Goal: Information Seeking & Learning: Learn about a topic

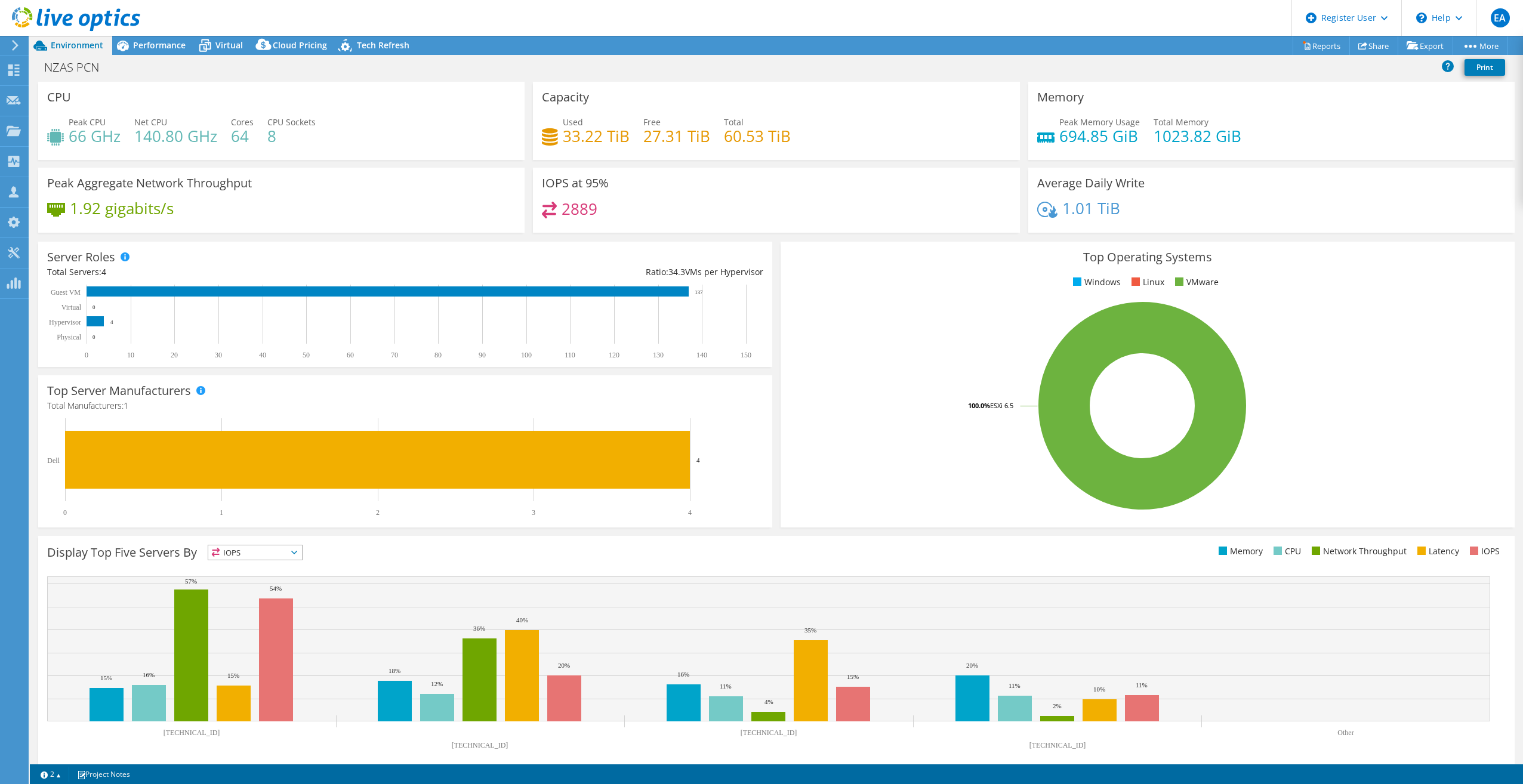
select select "USD"
click at [241, 43] on span "Virtual" at bounding box center [229, 45] width 27 height 11
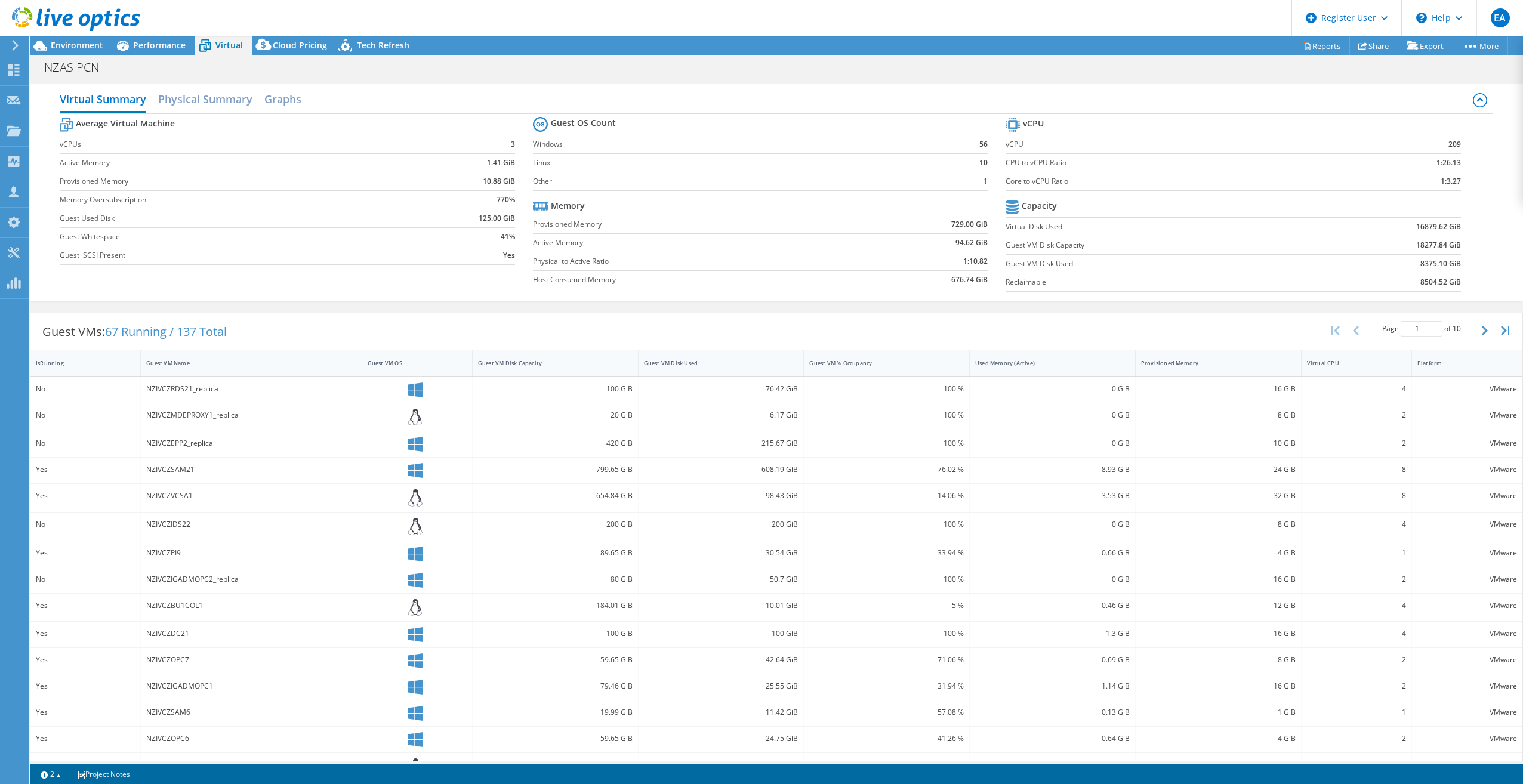
click at [69, 36] on div at bounding box center [70, 20] width 140 height 40
click at [72, 41] on span "Environment" at bounding box center [77, 45] width 52 height 11
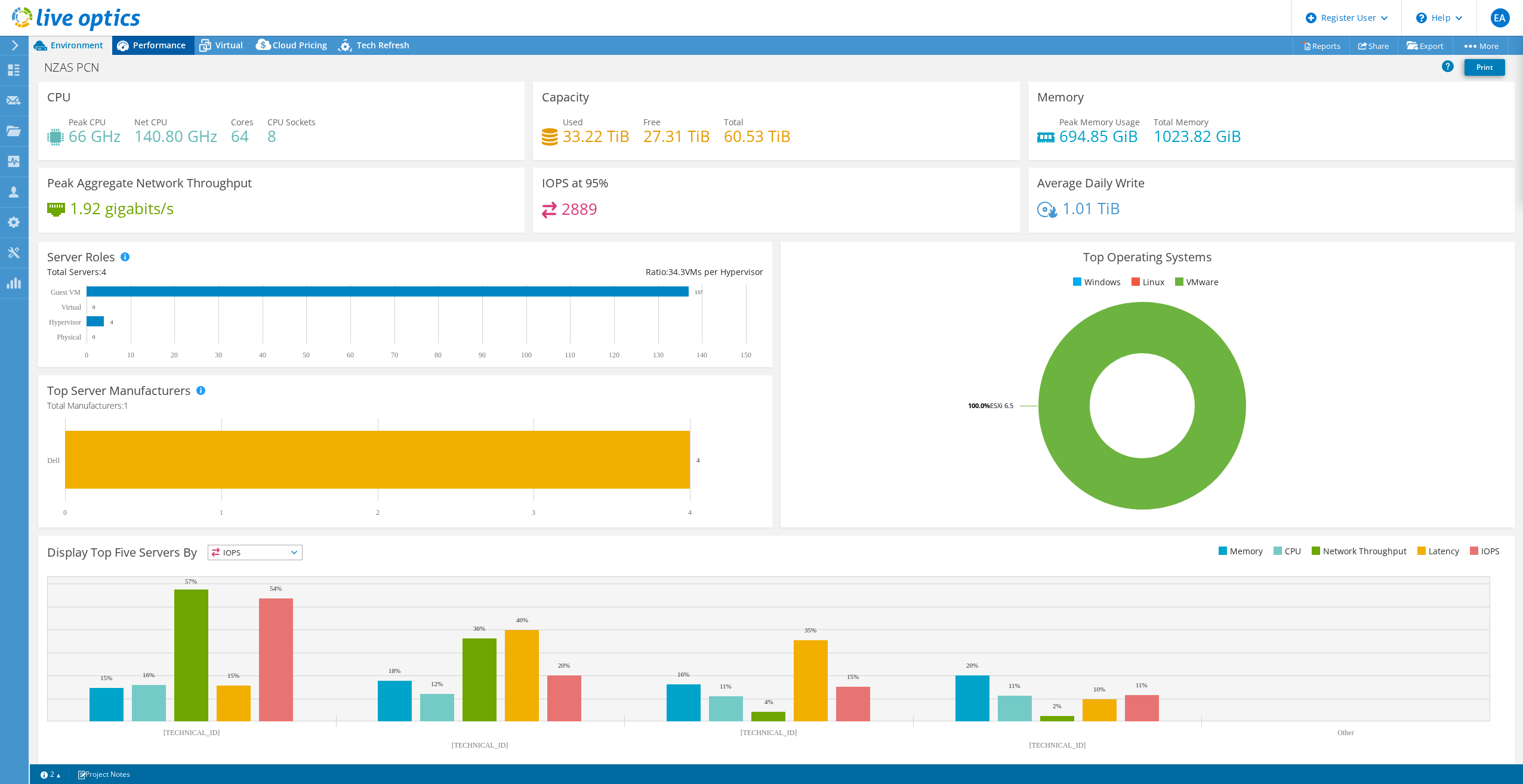
click at [160, 52] on div "Performance" at bounding box center [153, 45] width 82 height 19
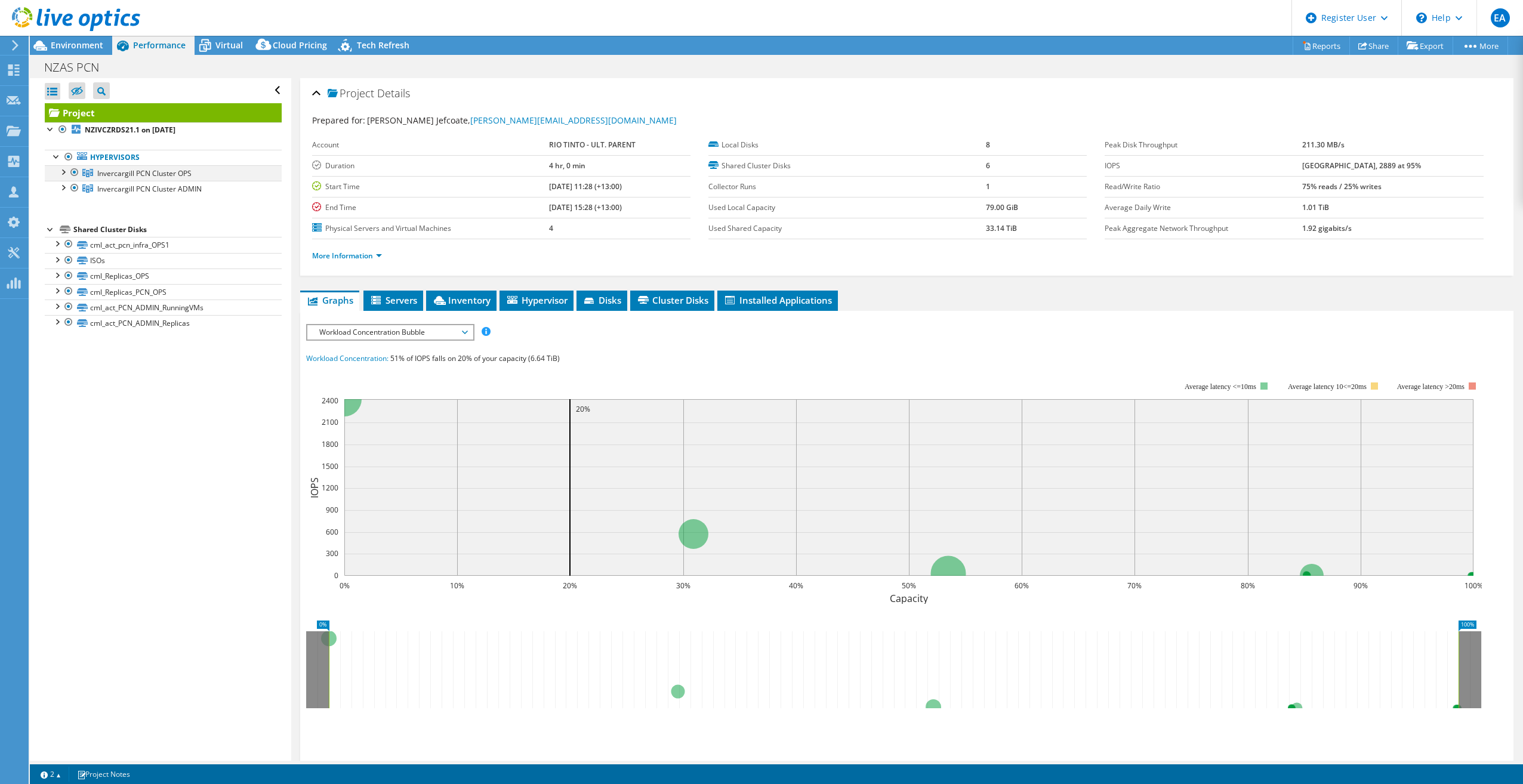
click at [61, 172] on div at bounding box center [63, 171] width 12 height 12
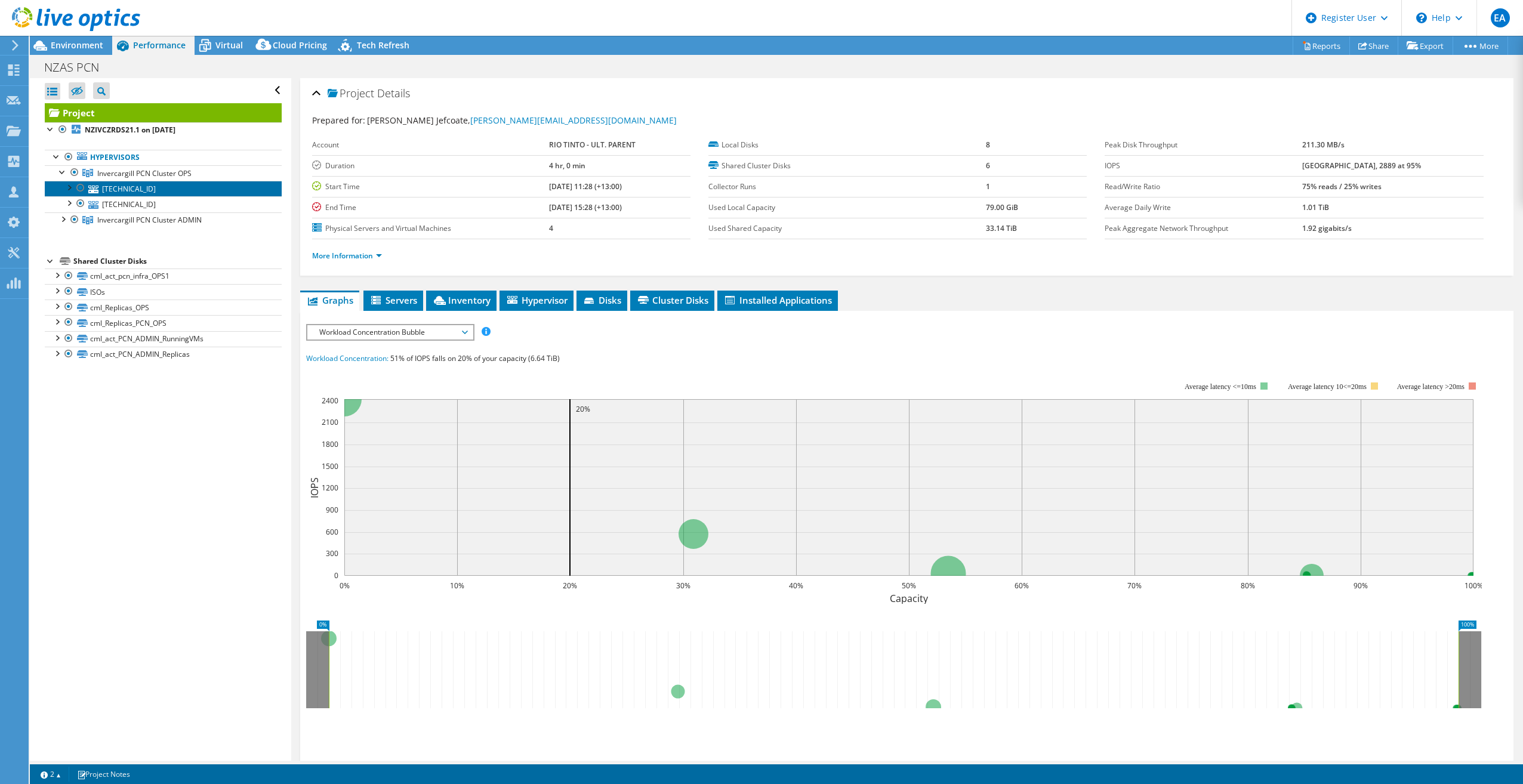
click at [119, 190] on link "[TECHNICAL_ID]" at bounding box center [163, 188] width 237 height 15
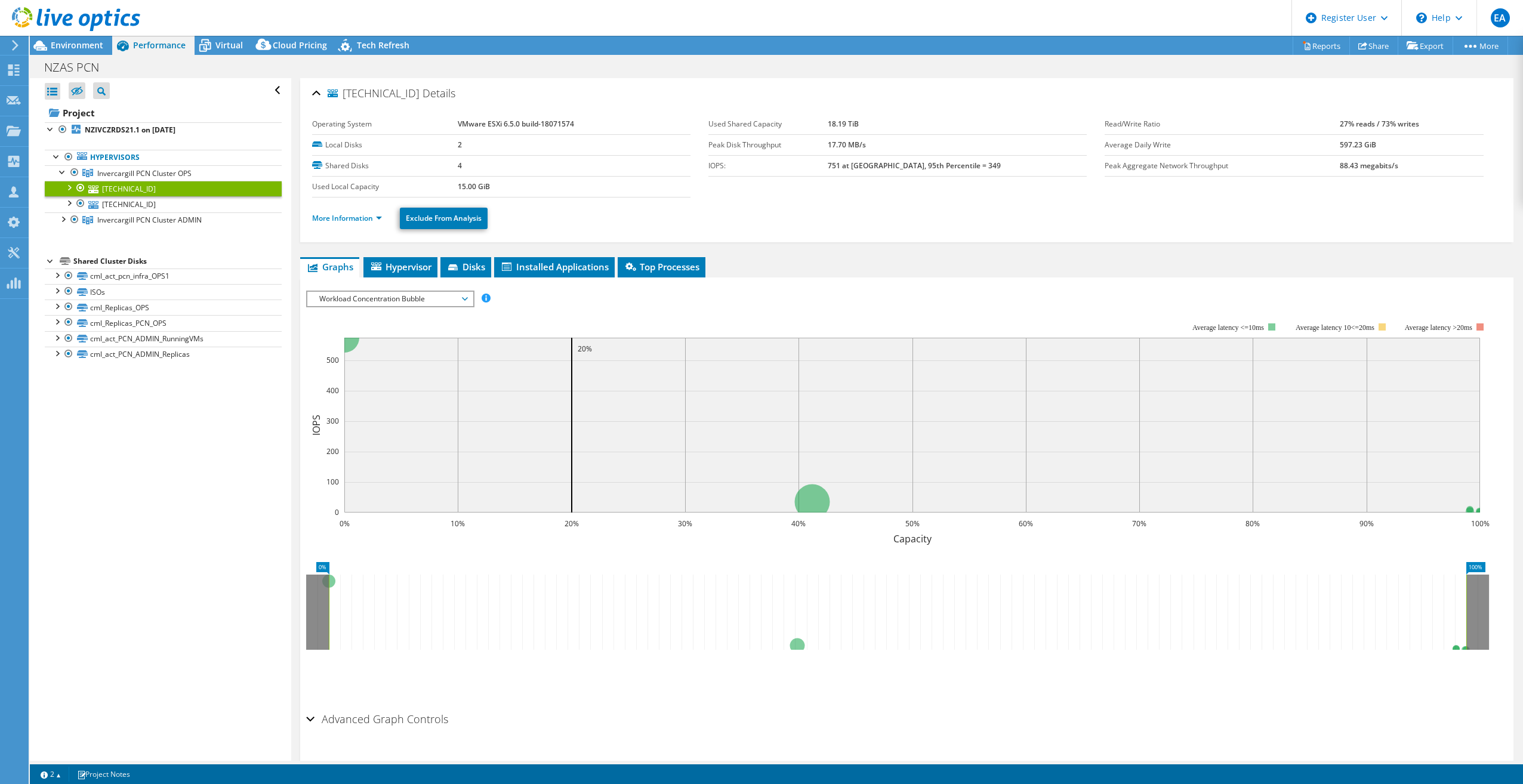
click at [674, 222] on ul "More Information Exclude From Analysis" at bounding box center [907, 217] width 1189 height 24
click at [368, 223] on li "More Information" at bounding box center [351, 218] width 77 height 13
click at [367, 214] on link "More Information" at bounding box center [347, 218] width 70 height 10
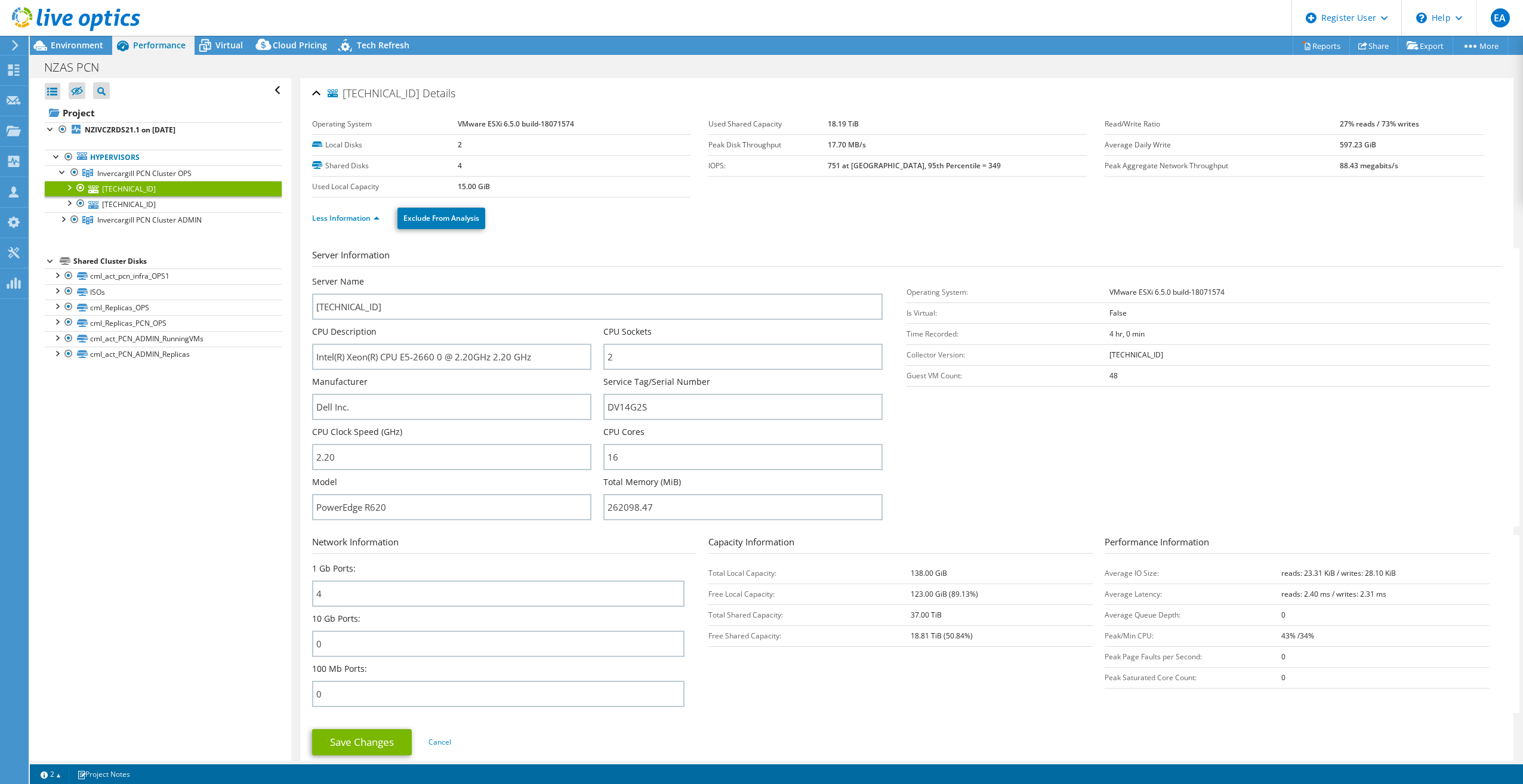
click at [1035, 460] on section "Server Information Server Name [TECHNICAL_ID] CPU Description Intel(R) Xeon(R) …" at bounding box center [910, 387] width 1195 height 278
click at [918, 455] on section "Server Information Server Name [TECHNICAL_ID] CPU Description Intel(R) Xeon(R) …" at bounding box center [910, 387] width 1195 height 278
click at [883, 668] on section "Network Information 1 Gb Ports: 4 10 Gb Ports: 0 100 Mb Ports: 0 Capacity Infor…" at bounding box center [910, 624] width 1195 height 177
click at [1045, 485] on section "Server Information Server Name [TECHNICAL_ID] CPU Description Intel(R) Xeon(R) …" at bounding box center [910, 387] width 1195 height 278
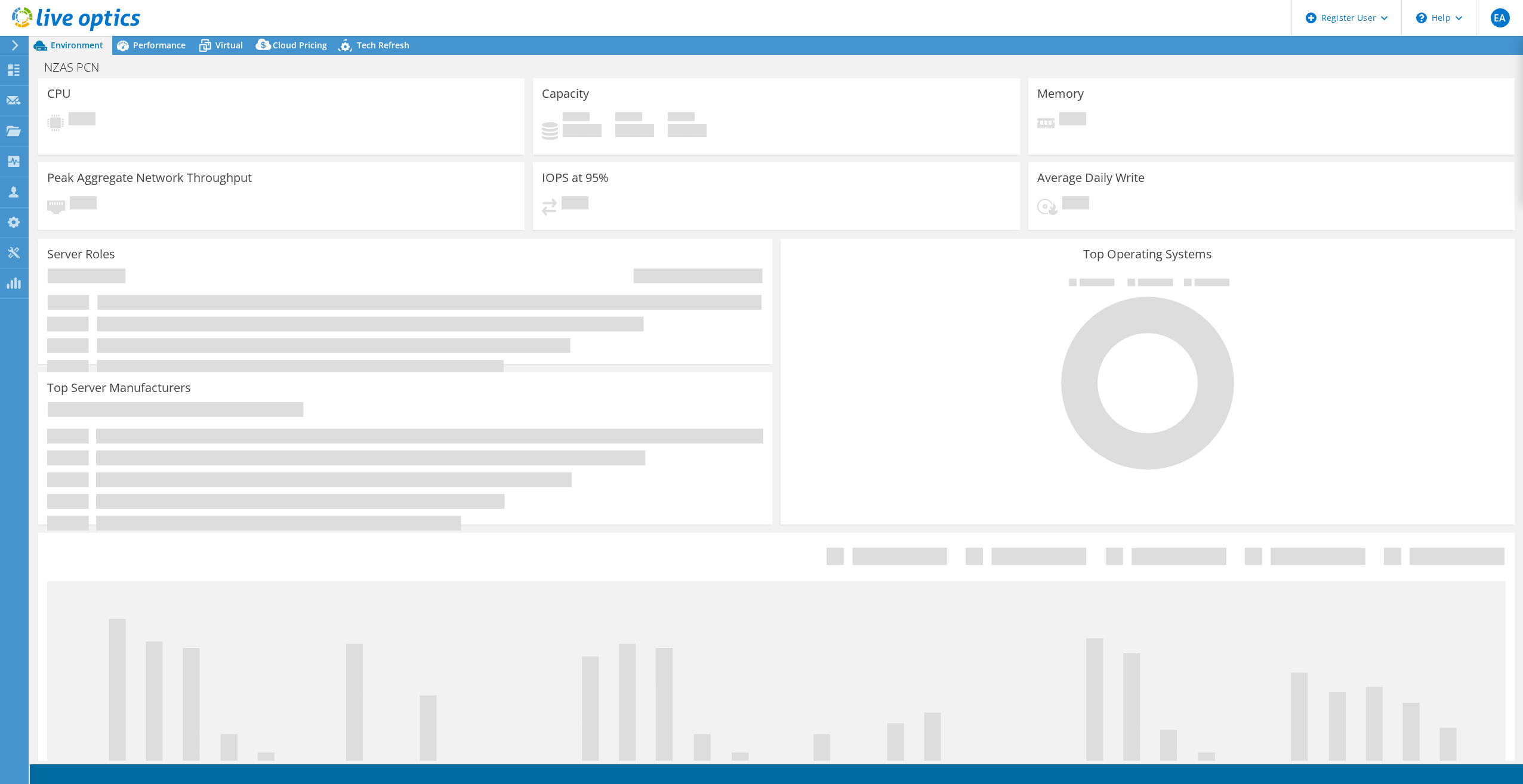
select select "USD"
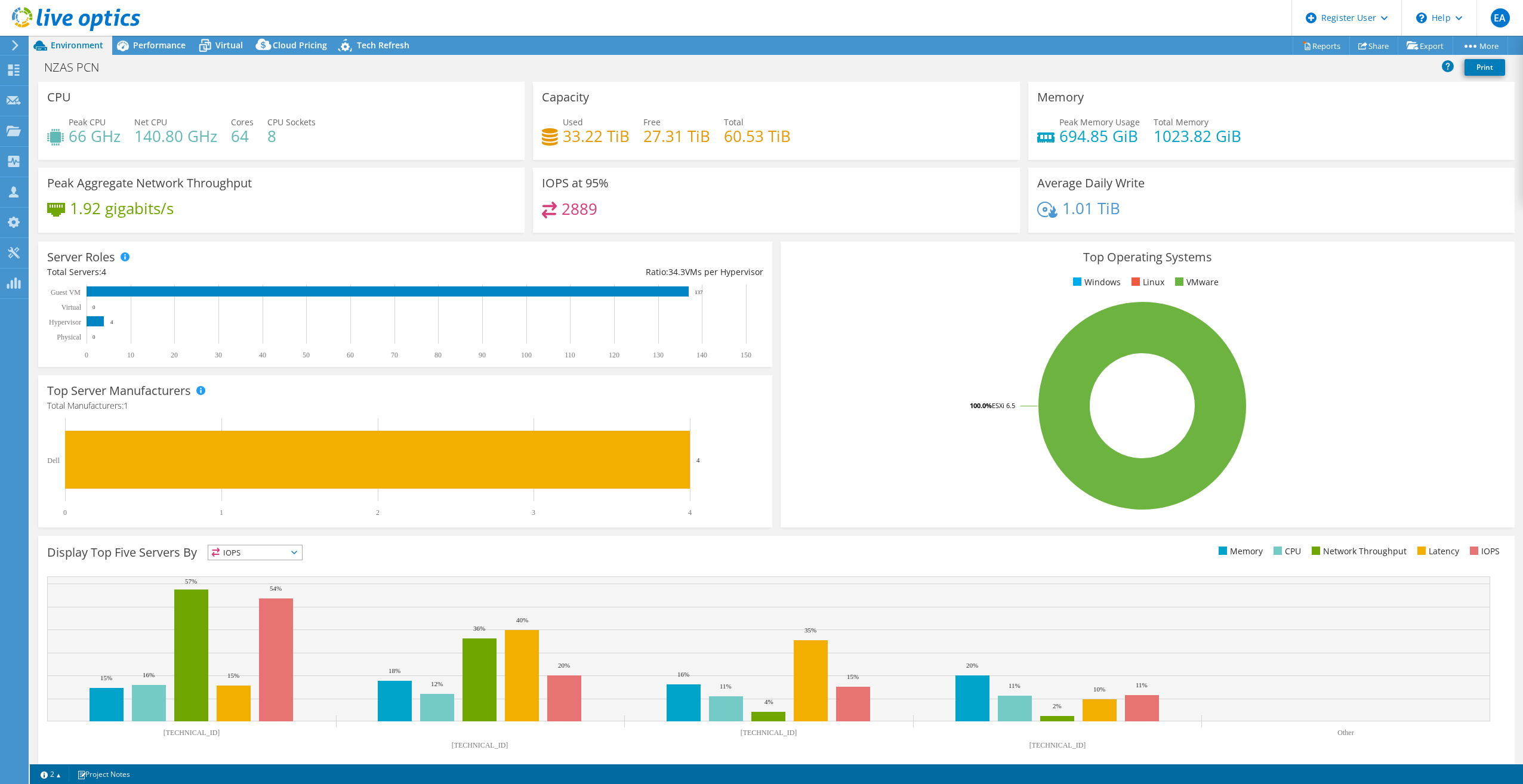
click at [426, 71] on div "NZAS PCN Print" at bounding box center [777, 67] width 1493 height 22
click at [161, 49] on span "Performance" at bounding box center [159, 45] width 52 height 11
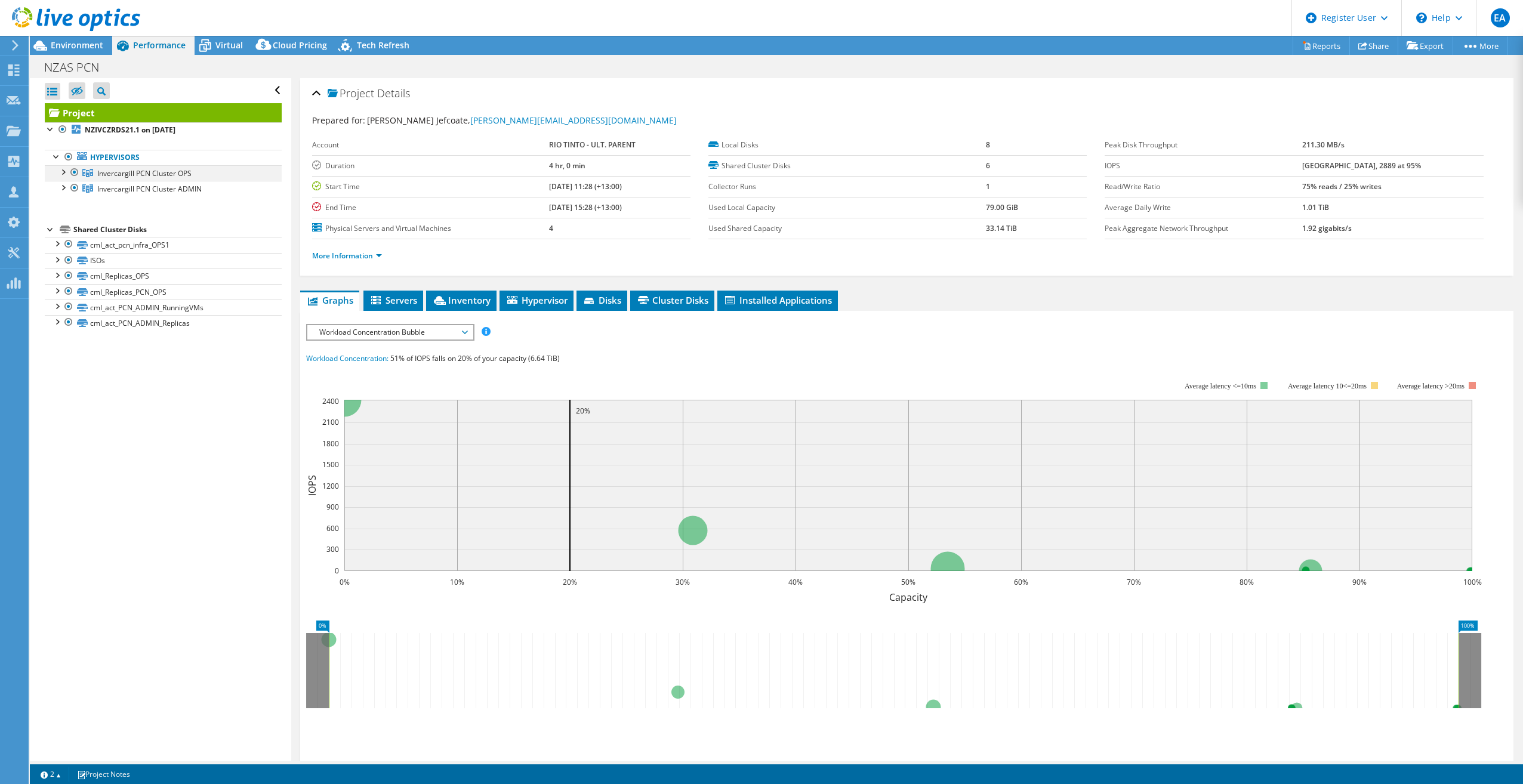
click at [63, 171] on div at bounding box center [63, 171] width 12 height 12
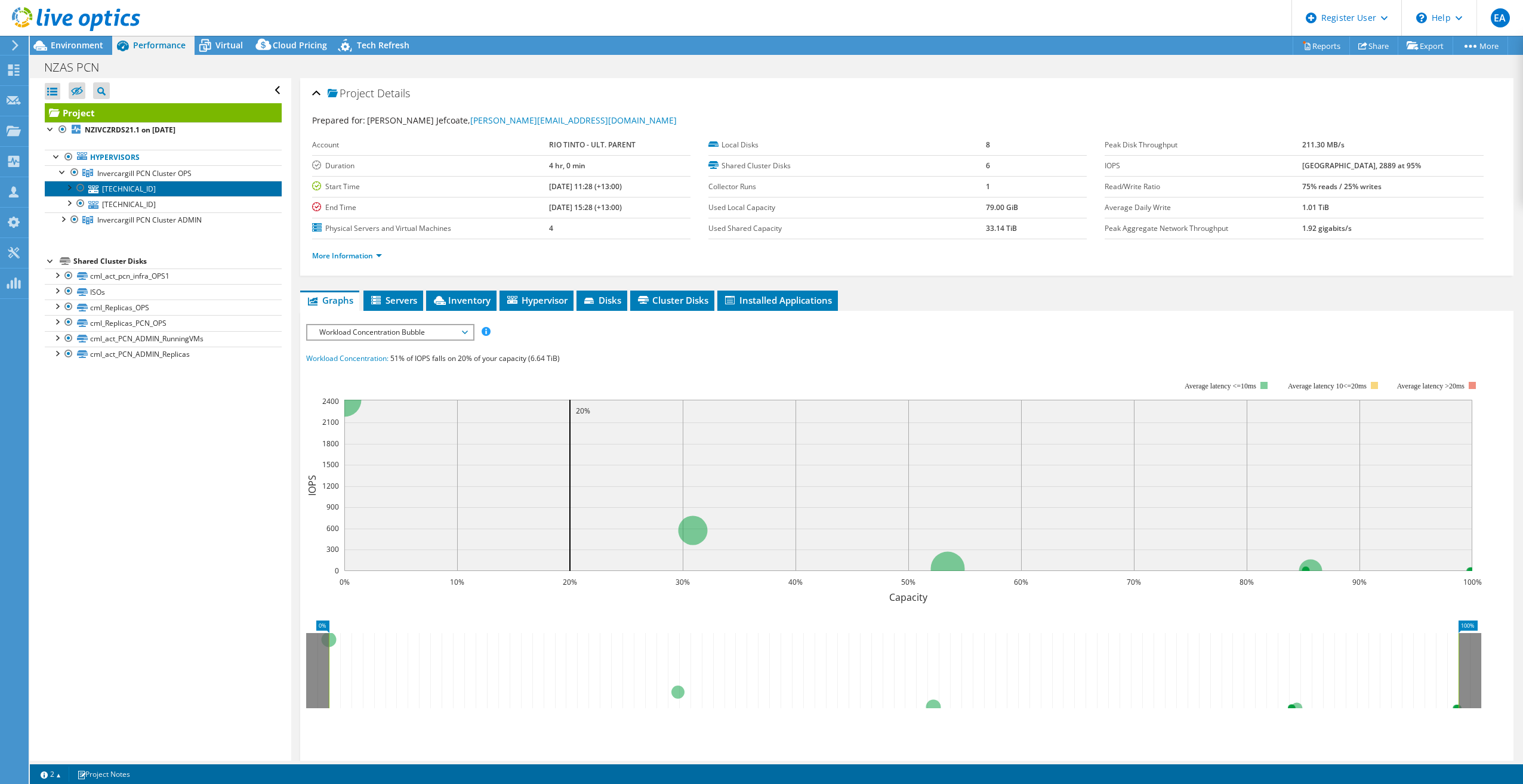
click at [135, 188] on link "[TECHNICAL_ID]" at bounding box center [163, 188] width 237 height 15
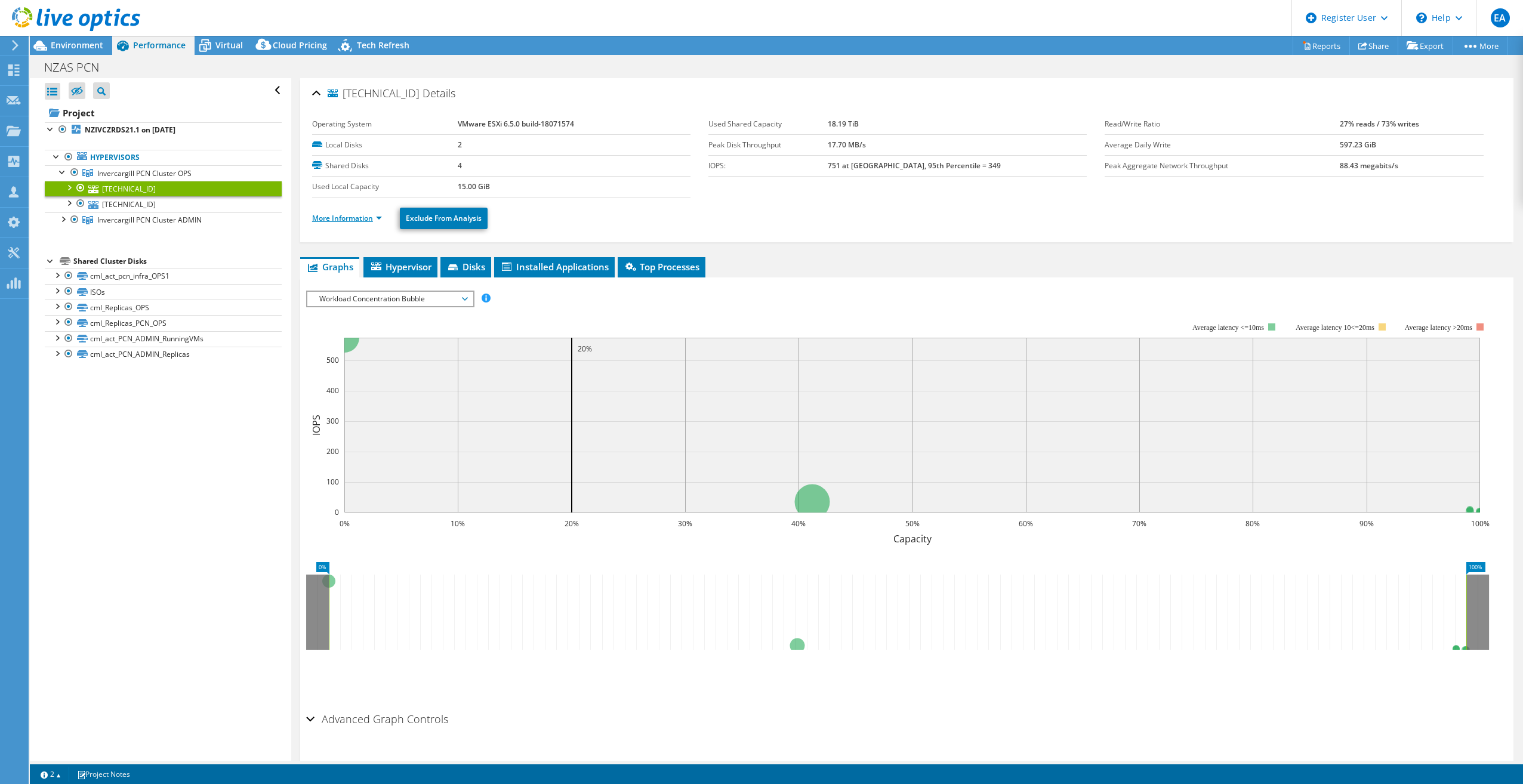
click at [345, 216] on link "More Information" at bounding box center [347, 218] width 70 height 10
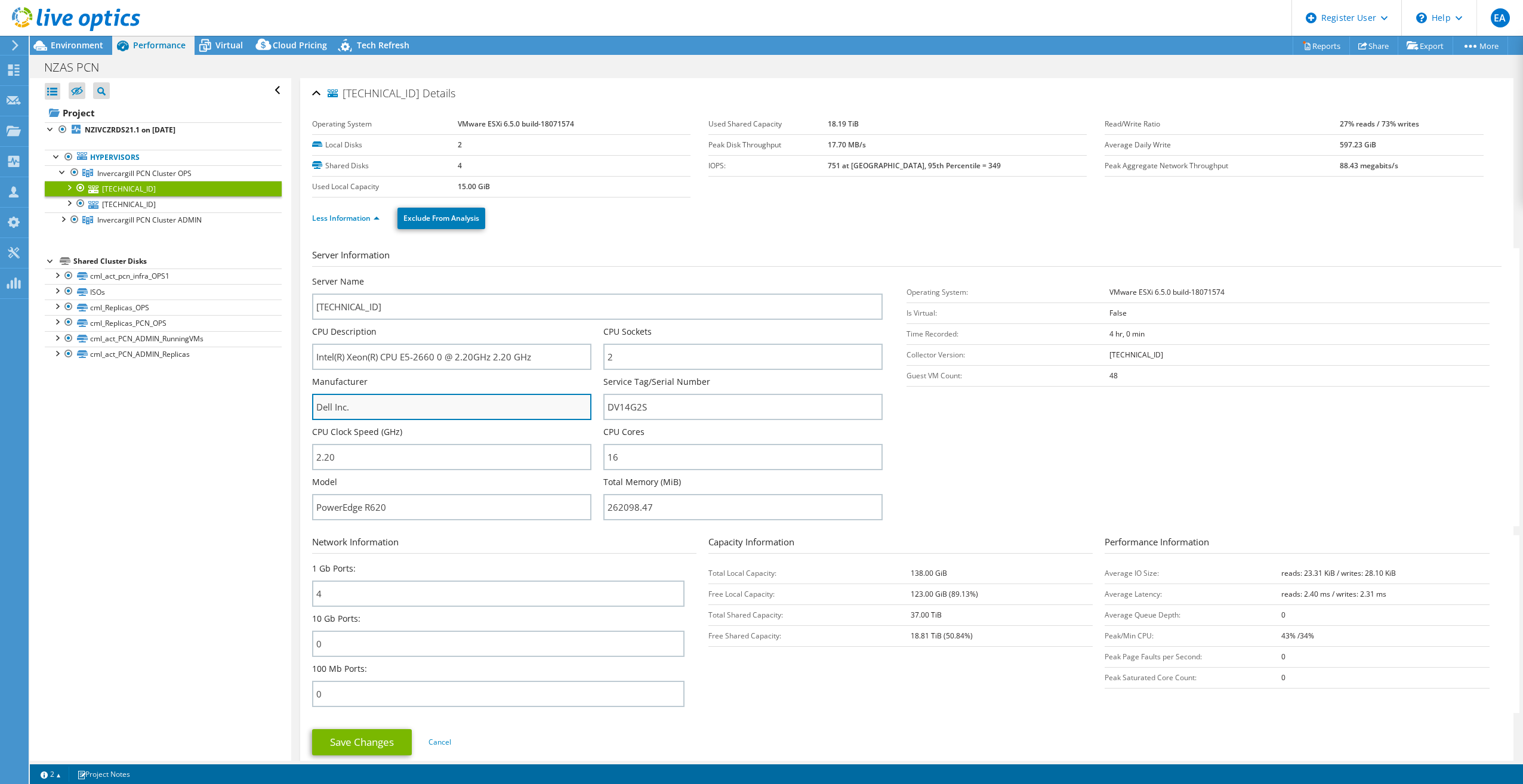
click at [420, 403] on input "Dell Inc." at bounding box center [451, 407] width 279 height 26
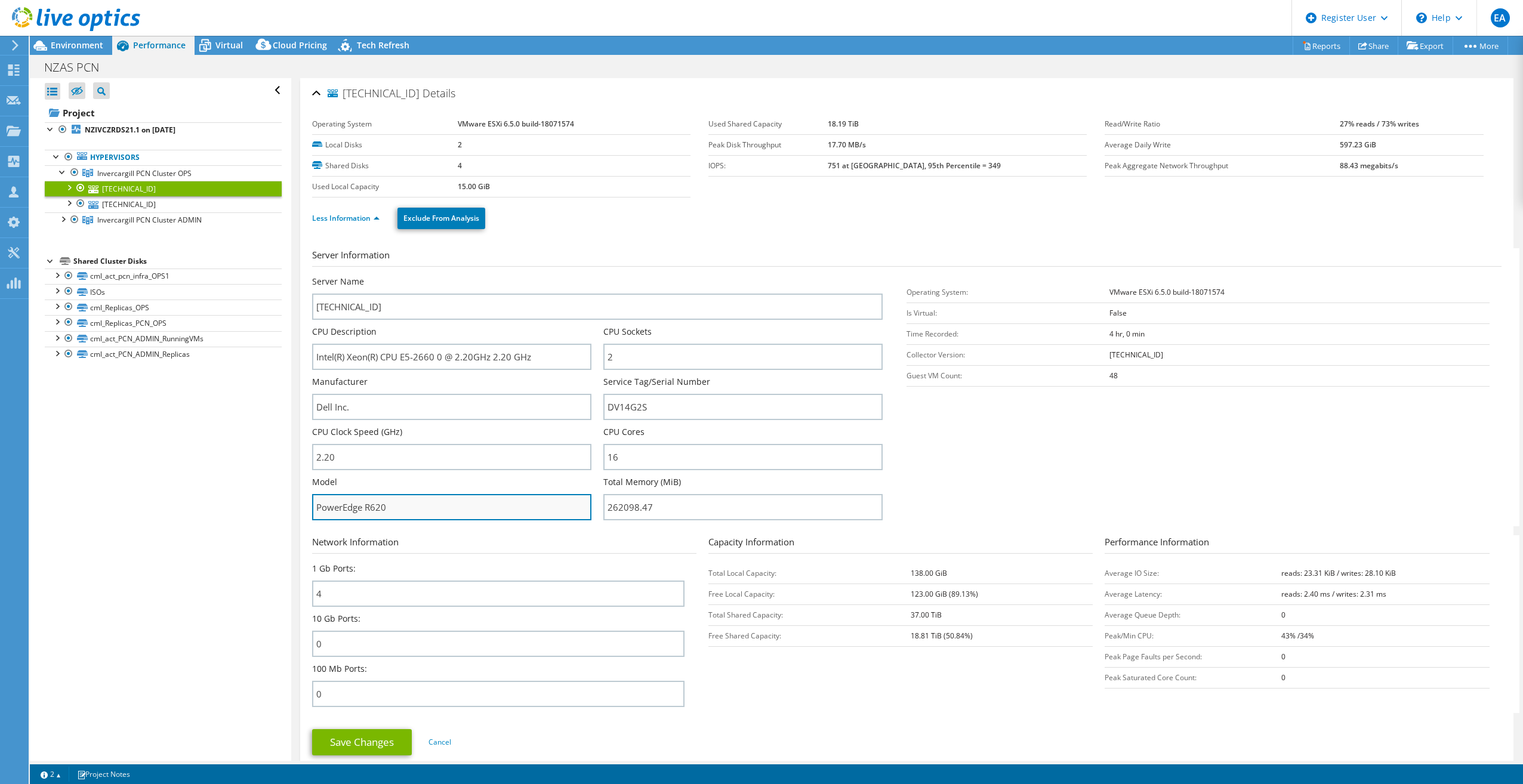
click at [398, 506] on input "PowerEdge R620" at bounding box center [451, 507] width 279 height 26
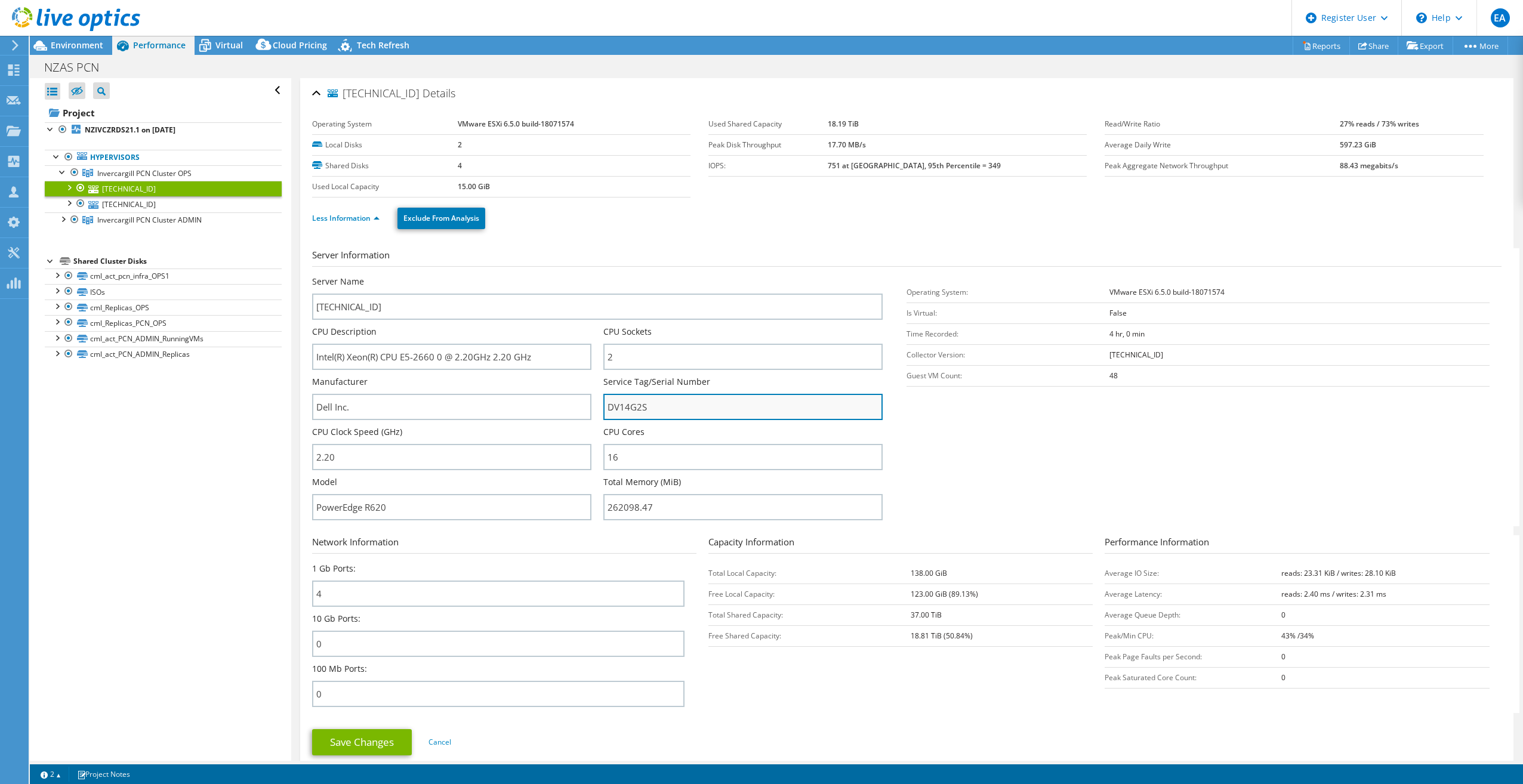
click at [683, 409] on input "DV14G2S" at bounding box center [743, 407] width 279 height 26
click at [618, 407] on input "DV14G2S" at bounding box center [743, 407] width 279 height 26
click at [563, 234] on div "Less Information Exclude From Analysis" at bounding box center [907, 218] width 1189 height 41
click at [618, 246] on div "Server Information Server Name 10.204.155.89 CPU Description Intel(R) Xeon(R) C…" at bounding box center [907, 510] width 1189 height 541
